Goal: Task Accomplishment & Management: Manage account settings

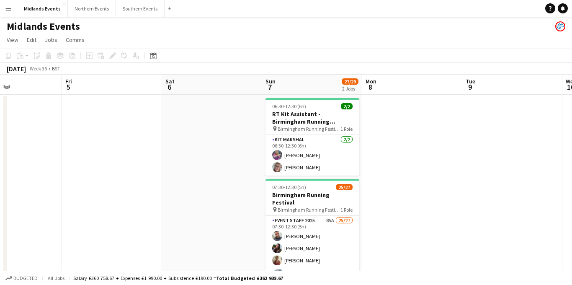
scroll to position [0, 292]
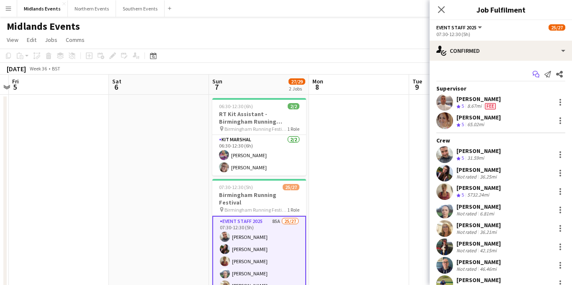
click at [537, 73] on icon "Start chat" at bounding box center [536, 74] width 7 height 7
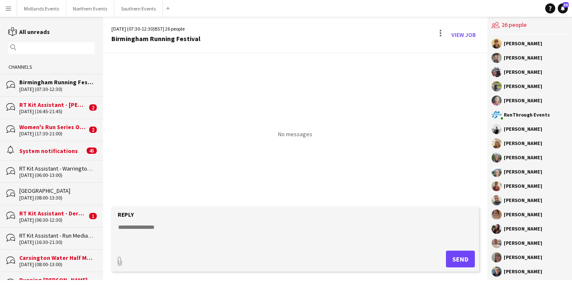
click at [136, 230] on textarea at bounding box center [297, 234] width 360 height 22
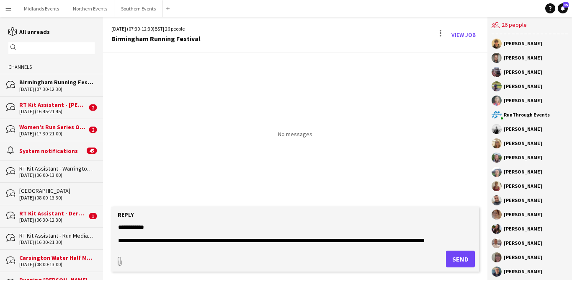
click at [126, 230] on textarea at bounding box center [297, 234] width 360 height 22
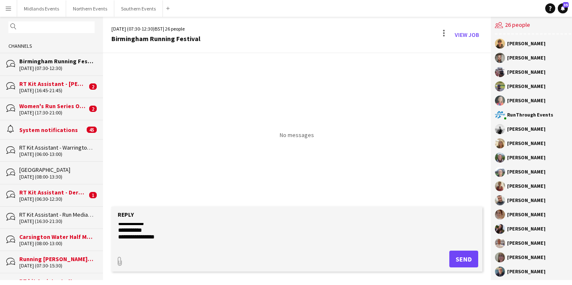
scroll to position [241, 0]
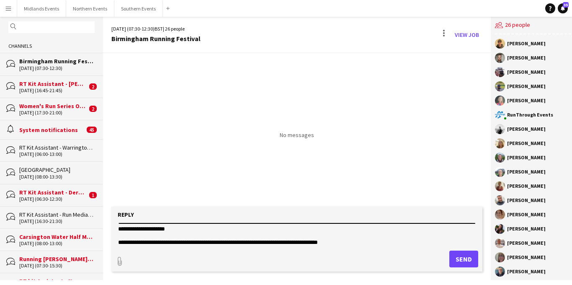
type textarea "**********"
click at [456, 258] on button "Send" at bounding box center [463, 258] width 29 height 17
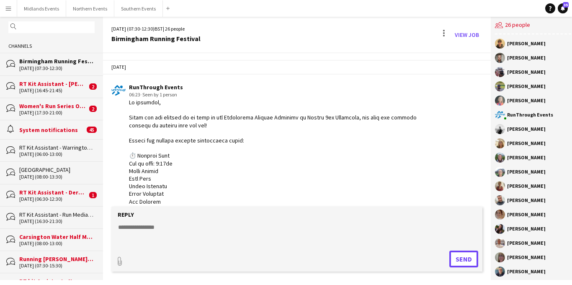
scroll to position [467, 0]
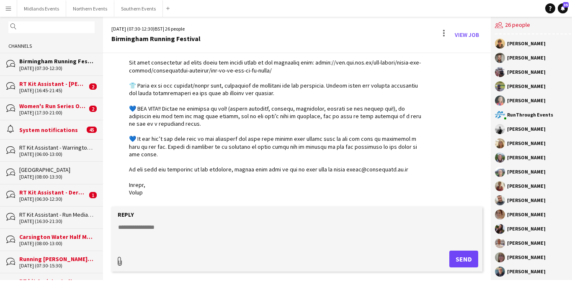
type input "**********"
click at [434, 263] on button "Upload Upload" at bounding box center [453, 258] width 49 height 18
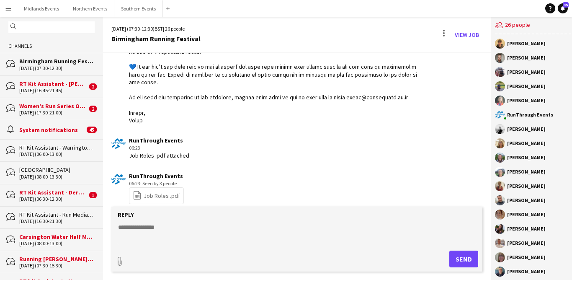
scroll to position [546, 0]
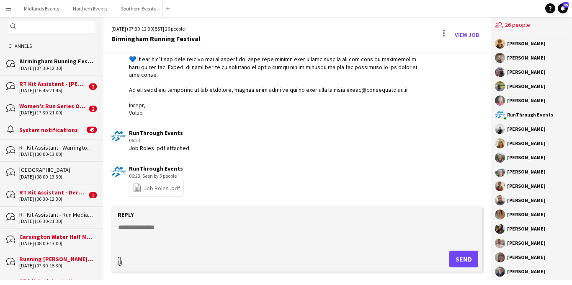
type input "**********"
click at [438, 261] on app-icon "Upload" at bounding box center [442, 258] width 12 height 10
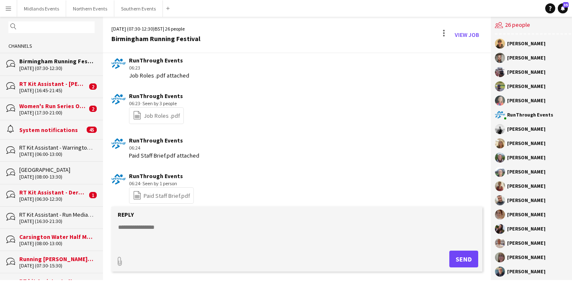
scroll to position [37, 0]
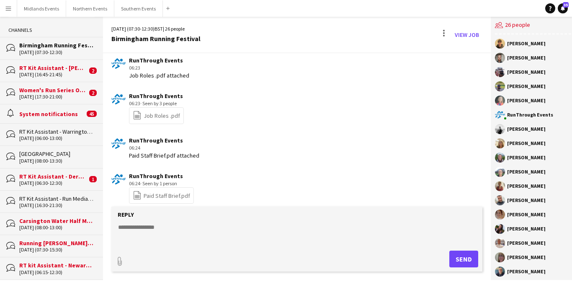
click at [41, 228] on div "[DATE] (08:00-13:00)" at bounding box center [56, 227] width 75 height 6
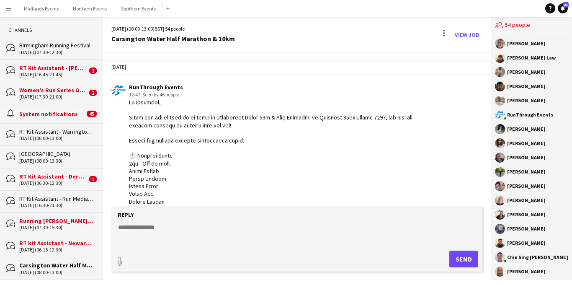
scroll to position [1559, 0]
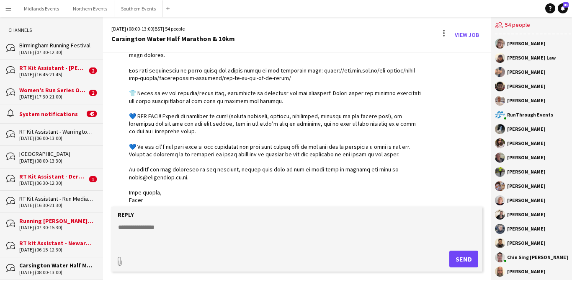
click at [56, 229] on div "[DATE] (07:30-15:30)" at bounding box center [56, 227] width 75 height 6
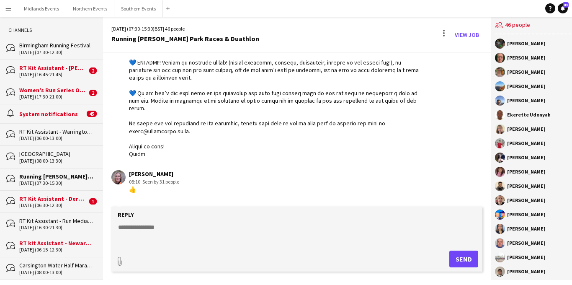
scroll to position [1742, 0]
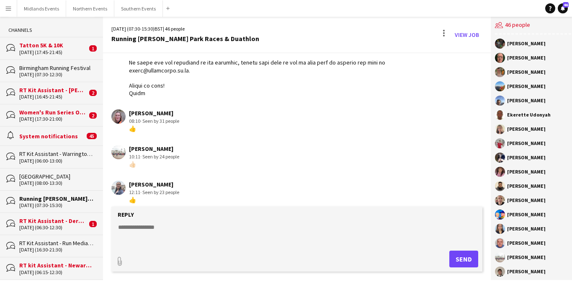
click at [10, 8] on app-icon "Menu" at bounding box center [8, 8] width 7 height 7
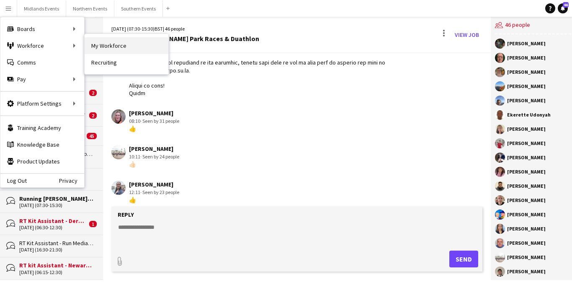
click at [98, 47] on link "My Workforce" at bounding box center [127, 45] width 84 height 17
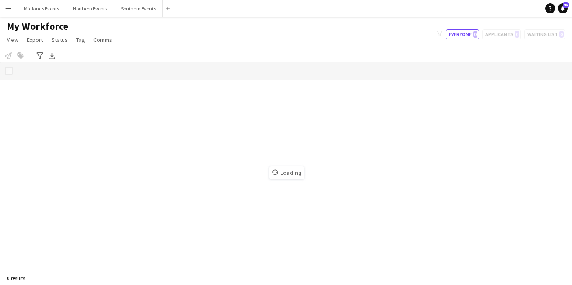
click at [12, 7] on button "Menu" at bounding box center [8, 8] width 17 height 17
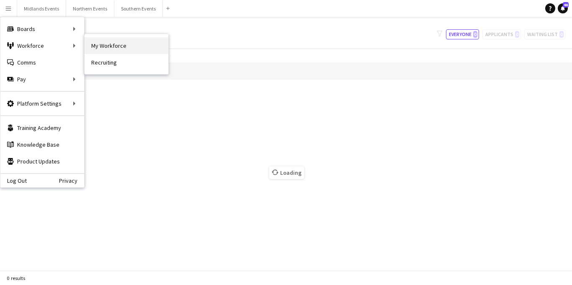
click at [111, 47] on link "My Workforce" at bounding box center [127, 45] width 84 height 17
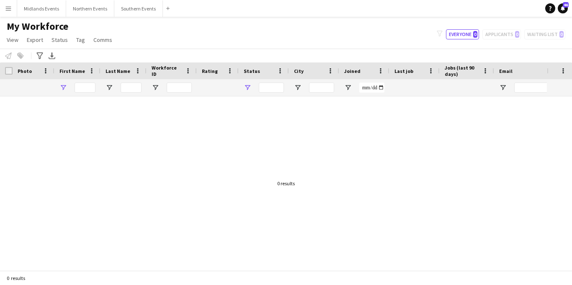
type input "******"
type input "**********"
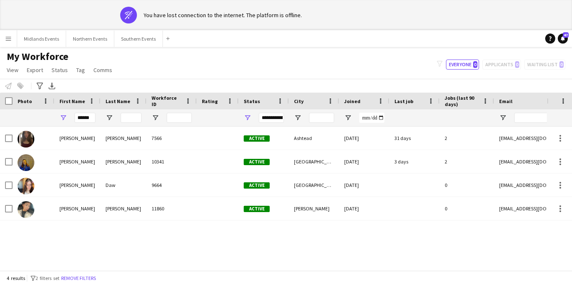
click at [89, 88] on div "Notify workforce Add to tag Select at least one crew to tag him or her. Advance…" at bounding box center [286, 86] width 572 height 14
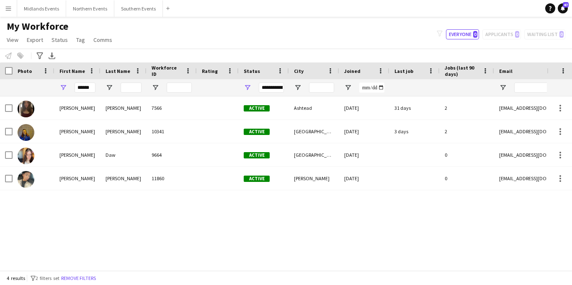
click at [323, 39] on div "My Workforce View Views Default view New view Update view Delete view Edit name…" at bounding box center [286, 34] width 572 height 28
click at [90, 89] on input "******" at bounding box center [85, 88] width 21 height 10
type input "*"
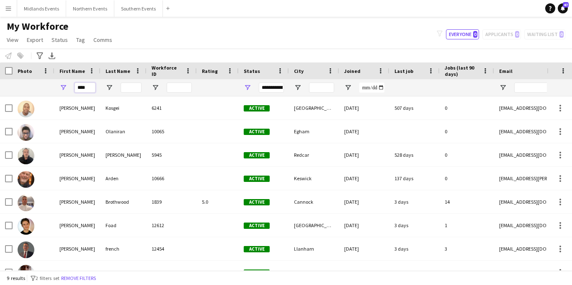
type input "****"
click at [126, 88] on input "Last Name Filter Input" at bounding box center [131, 88] width 21 height 10
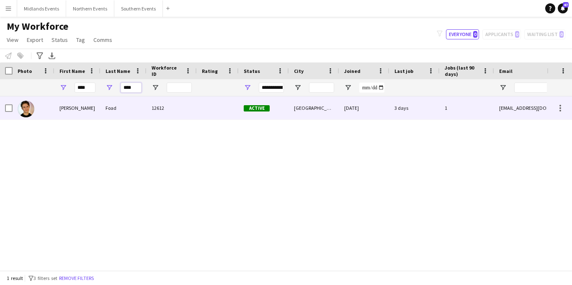
type input "****"
click at [131, 109] on div "Foad" at bounding box center [124, 107] width 46 height 23
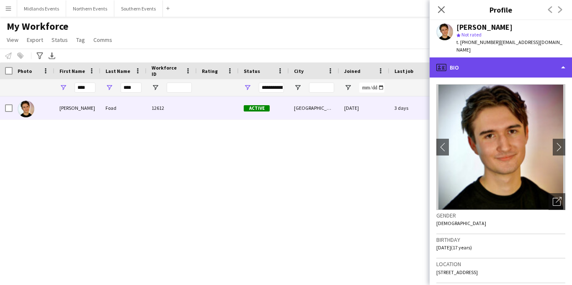
click at [510, 62] on div "profile Bio" at bounding box center [501, 67] width 142 height 20
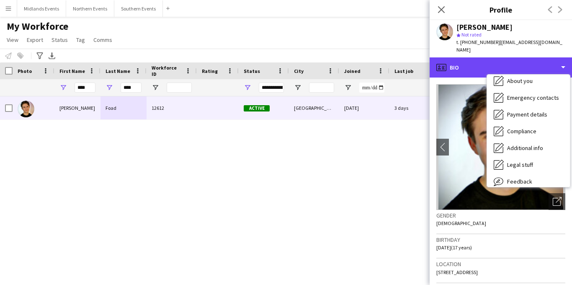
scroll to position [48, 0]
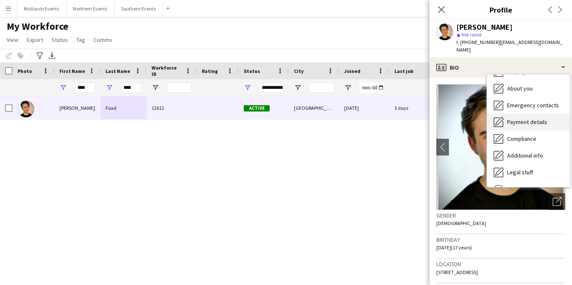
click at [521, 118] on span "Payment details" at bounding box center [527, 122] width 40 height 8
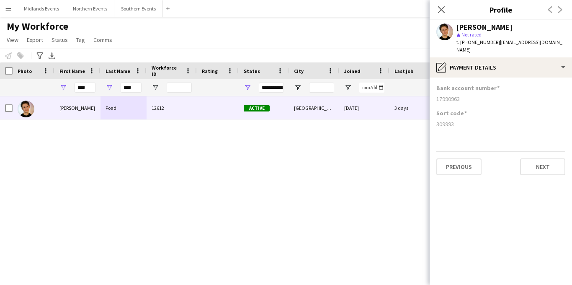
drag, startPoint x: 461, startPoint y: 91, endPoint x: 433, endPoint y: 93, distance: 28.1
click at [433, 93] on app-section-data-types "Bank account number [FINANCIAL_ID] Sort code [FINANCIAL_ID] Previous Next" at bounding box center [501, 180] width 142 height 207
copy div "17990963"
drag, startPoint x: 454, startPoint y: 117, endPoint x: 432, endPoint y: 116, distance: 22.2
click at [432, 116] on app-section-data-types "Bank account number [FINANCIAL_ID] Sort code [FINANCIAL_ID] Previous Next" at bounding box center [501, 180] width 142 height 207
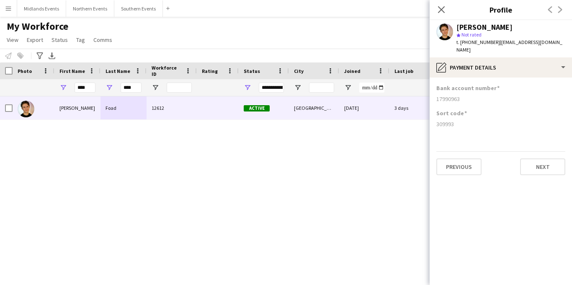
copy div "309993"
